Goal: Information Seeking & Learning: Learn about a topic

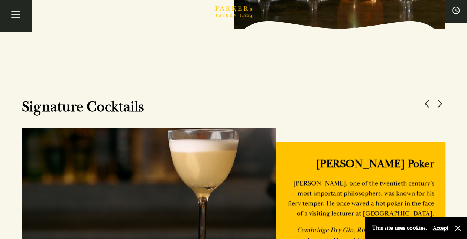
scroll to position [597, 0]
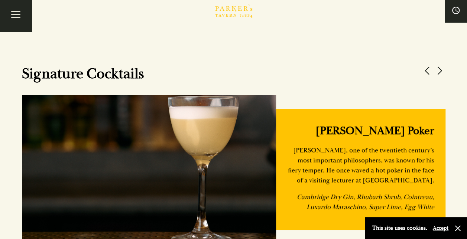
click at [423, 132] on h3 "Wittgenstein's Poker" at bounding box center [360, 131] width 147 height 14
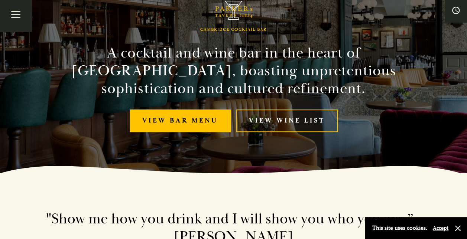
scroll to position [0, 0]
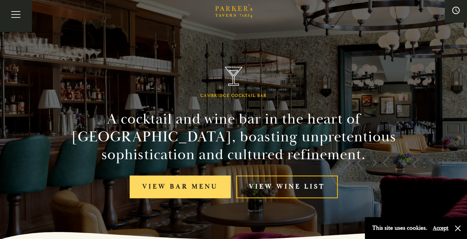
click at [201, 180] on link "View bar menu" at bounding box center [180, 187] width 101 height 23
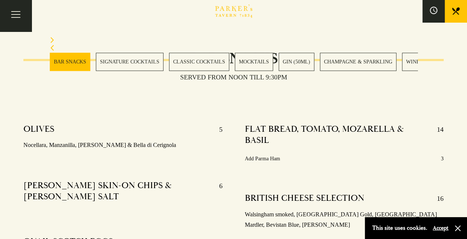
scroll to position [356, 0]
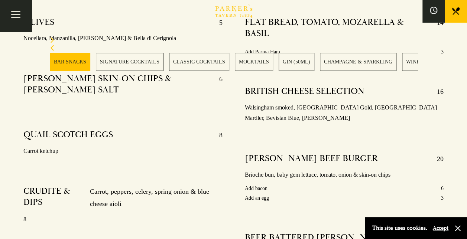
click at [137, 61] on link "SIGNATURE COCKTAILS" at bounding box center [130, 62] width 68 height 18
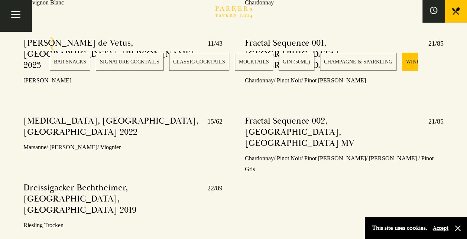
scroll to position [2356, 0]
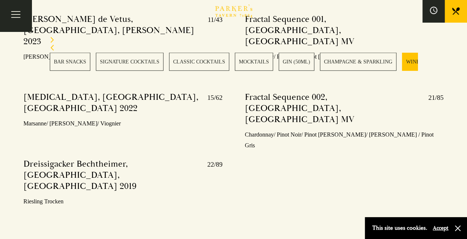
click at [248, 62] on link "MOCKTAILS" at bounding box center [254, 62] width 38 height 18
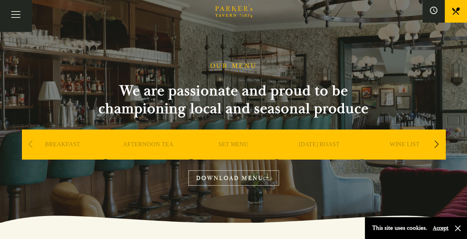
click at [307, 143] on link "[DATE] ROAST" at bounding box center [318, 156] width 41 height 30
